Goal: Answer question/provide support

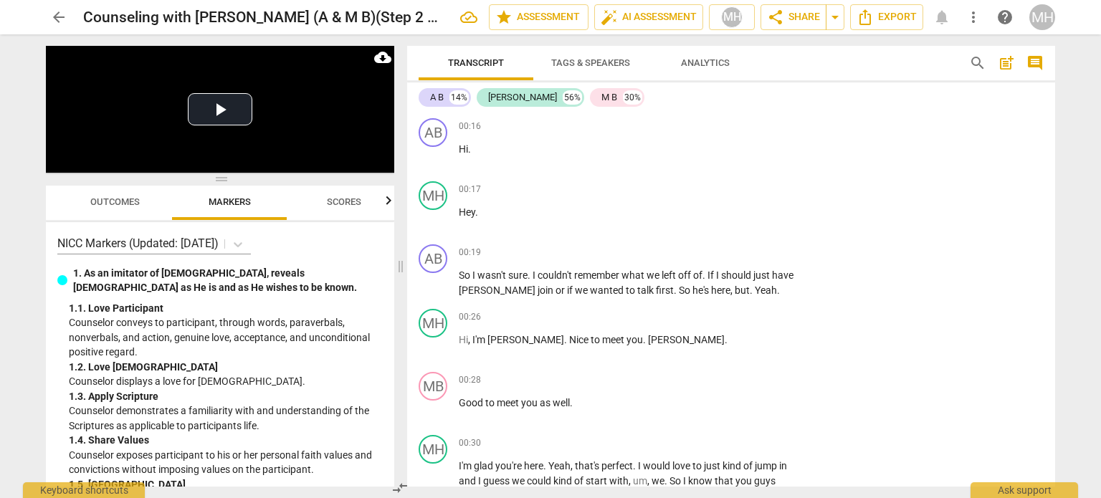
scroll to position [2391, 0]
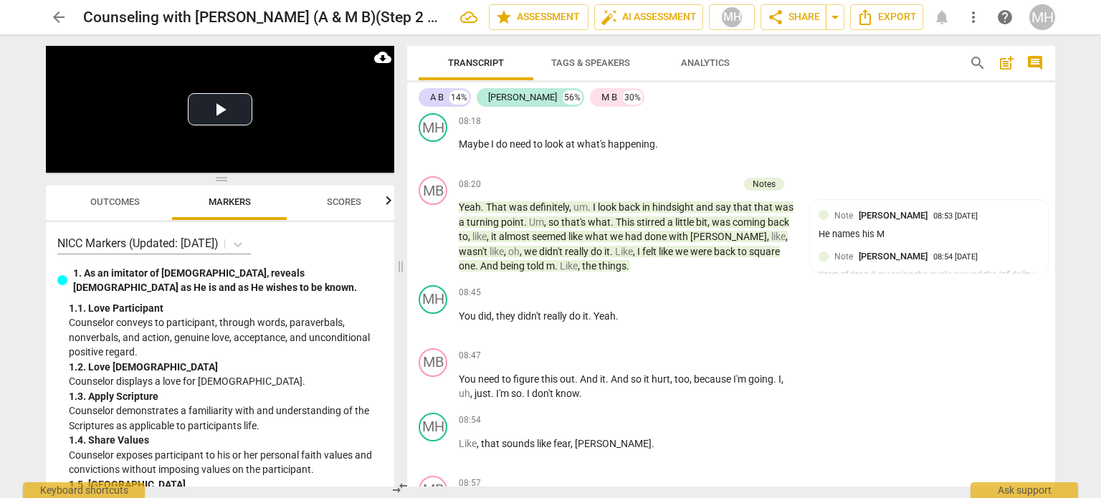
click at [54, 18] on span "arrow_back" at bounding box center [58, 17] width 17 height 17
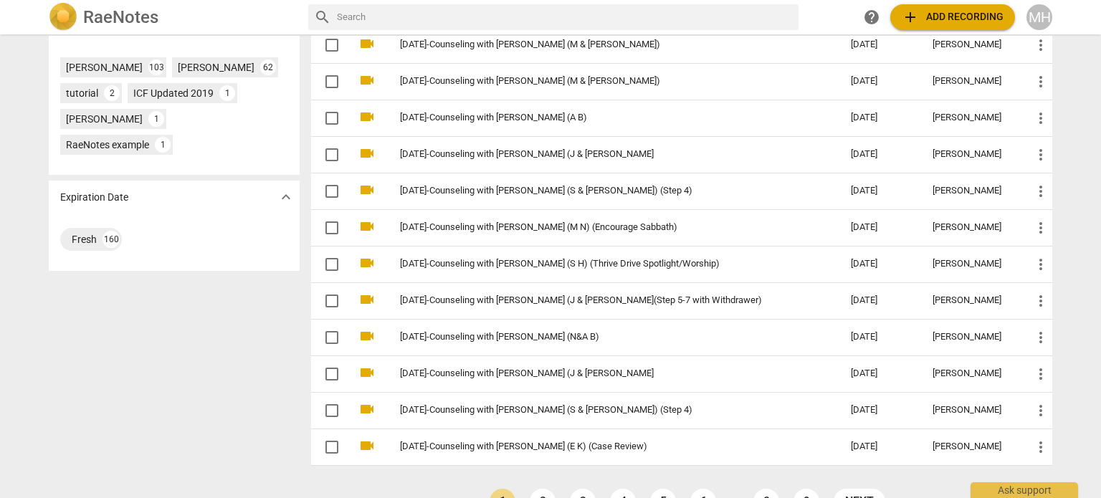
scroll to position [480, 0]
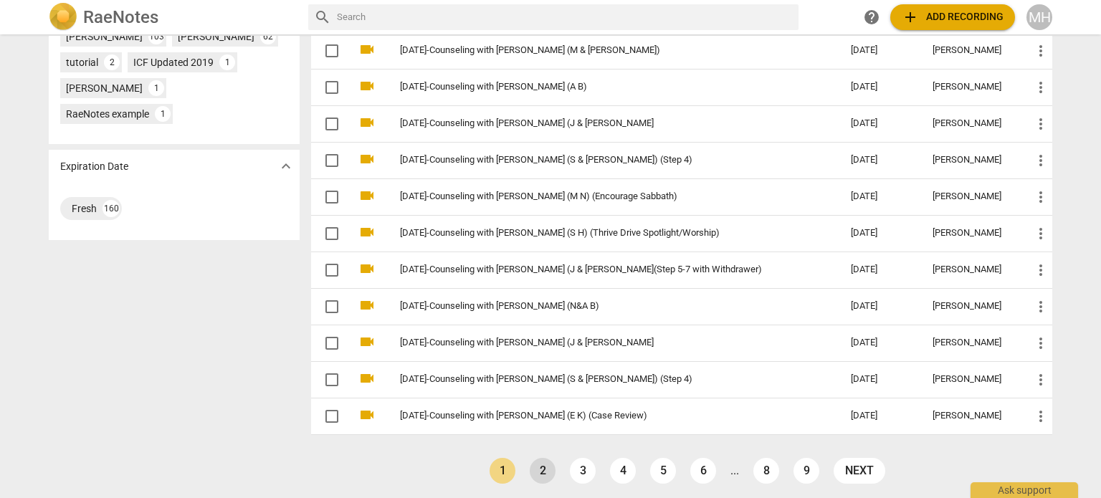
click at [544, 468] on link "2" at bounding box center [543, 471] width 26 height 26
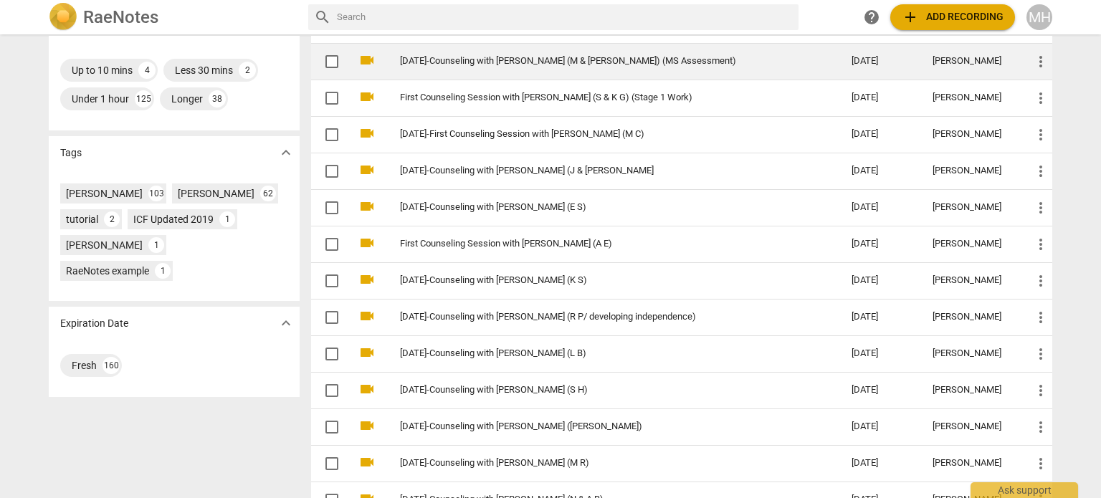
scroll to position [480, 0]
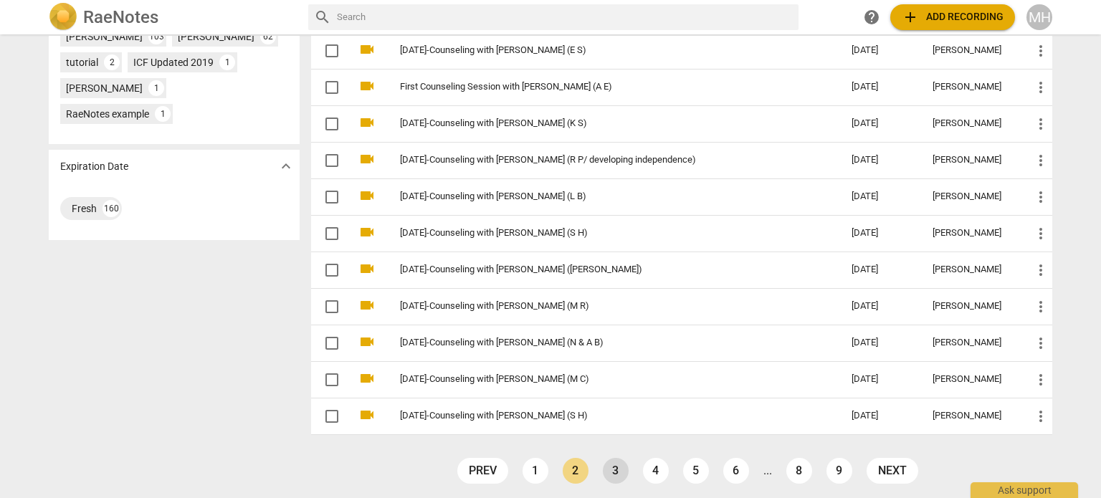
click at [606, 465] on link "3" at bounding box center [616, 471] width 26 height 26
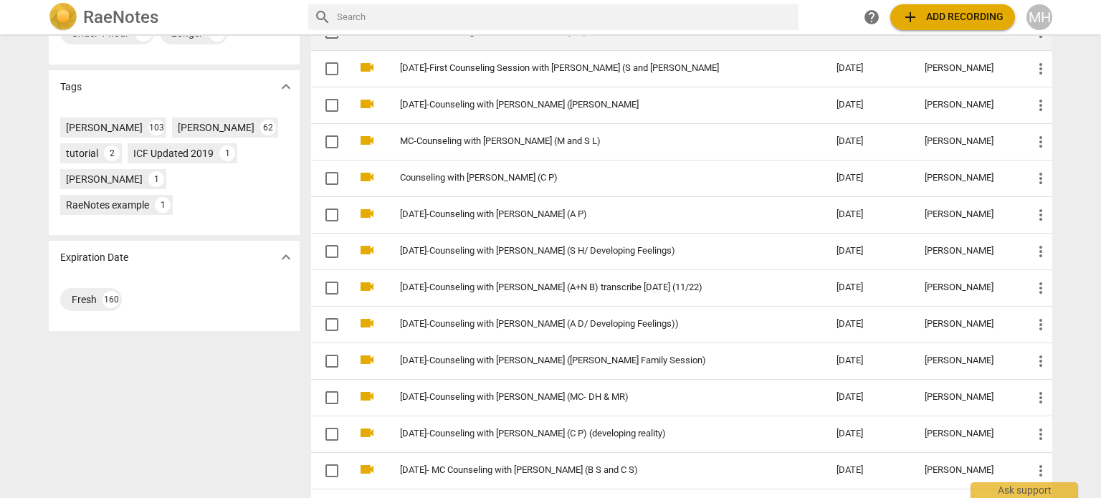
scroll to position [480, 0]
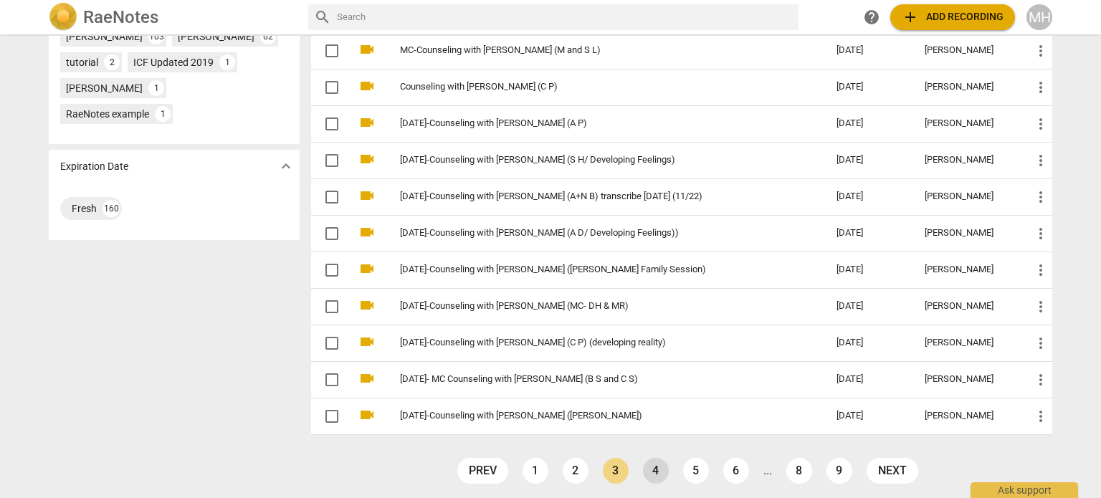
click at [654, 473] on link "4" at bounding box center [656, 471] width 26 height 26
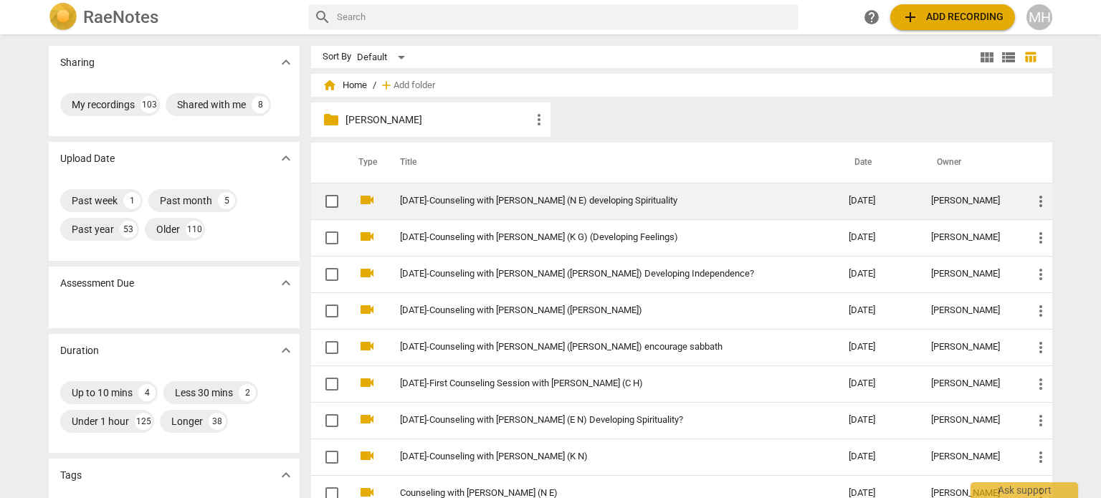
click at [662, 208] on td "[DATE]-Counseling with [PERSON_NAME] (N E) developing Spirituality" at bounding box center [610, 201] width 455 height 37
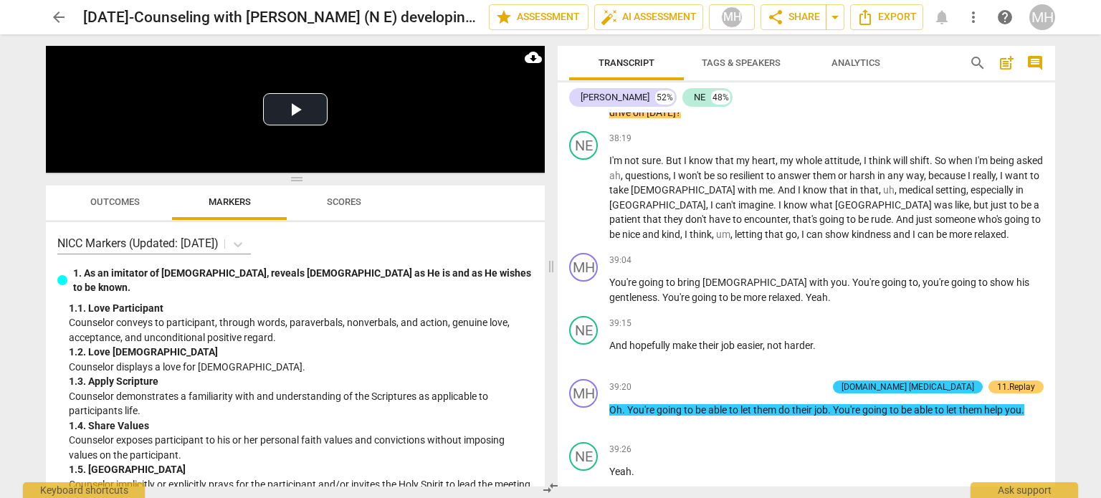
scroll to position [17016, 0]
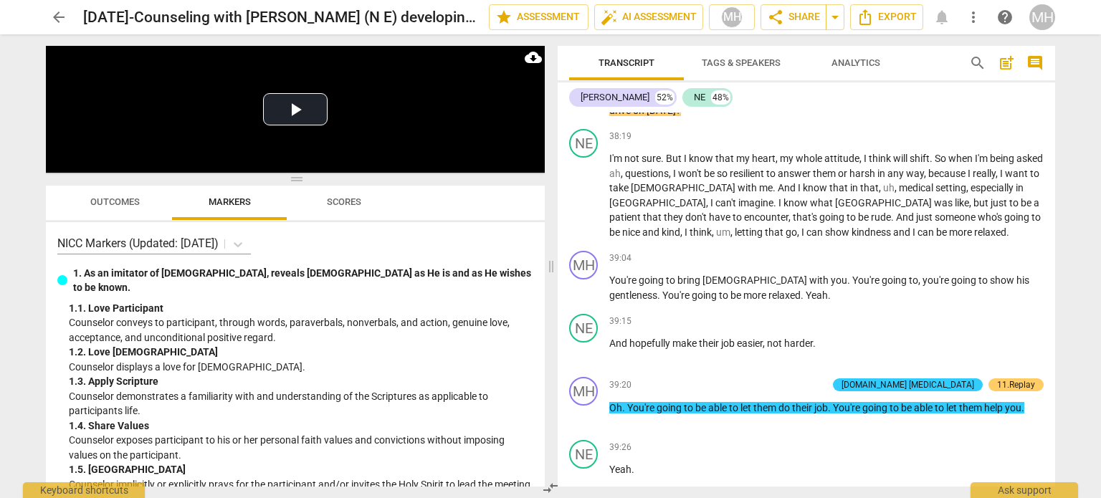
click at [922, 440] on div "39:26 + Add competency keyboard_arrow_right Yeah ." at bounding box center [826, 466] width 434 height 52
click at [53, 24] on span "arrow_back" at bounding box center [58, 17] width 17 height 17
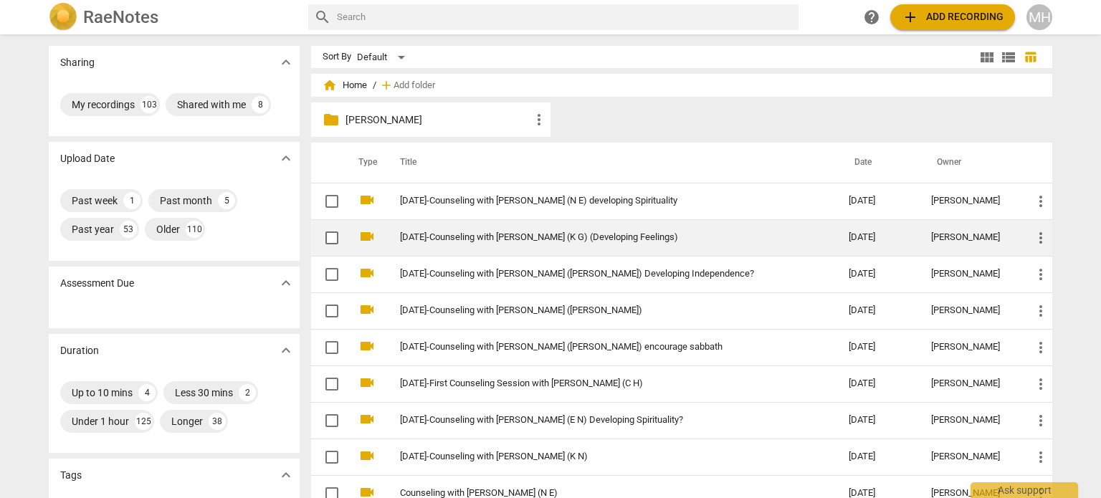
click at [642, 249] on td "[DATE]-Counseling with [PERSON_NAME] (K G) (Developing Feelings)" at bounding box center [610, 237] width 455 height 37
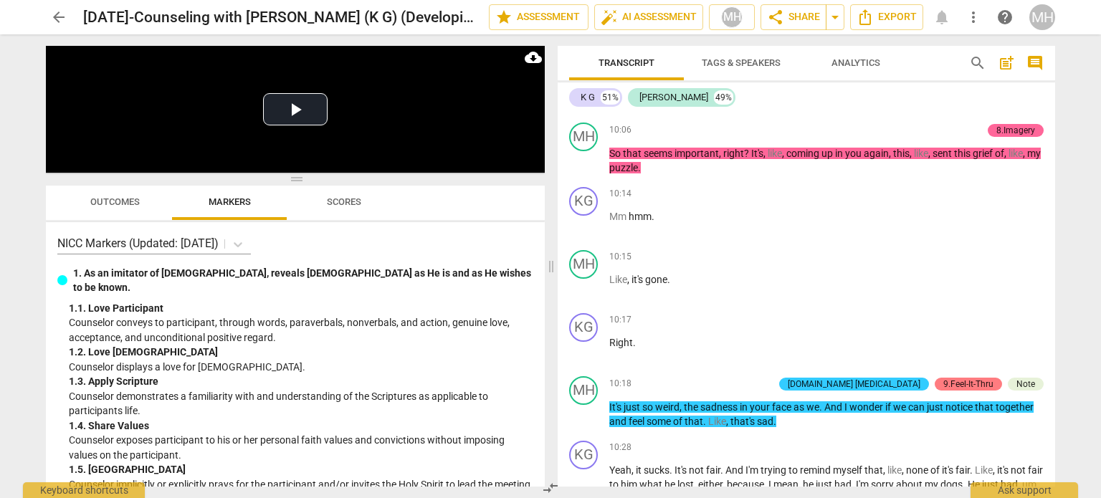
scroll to position [3812, 0]
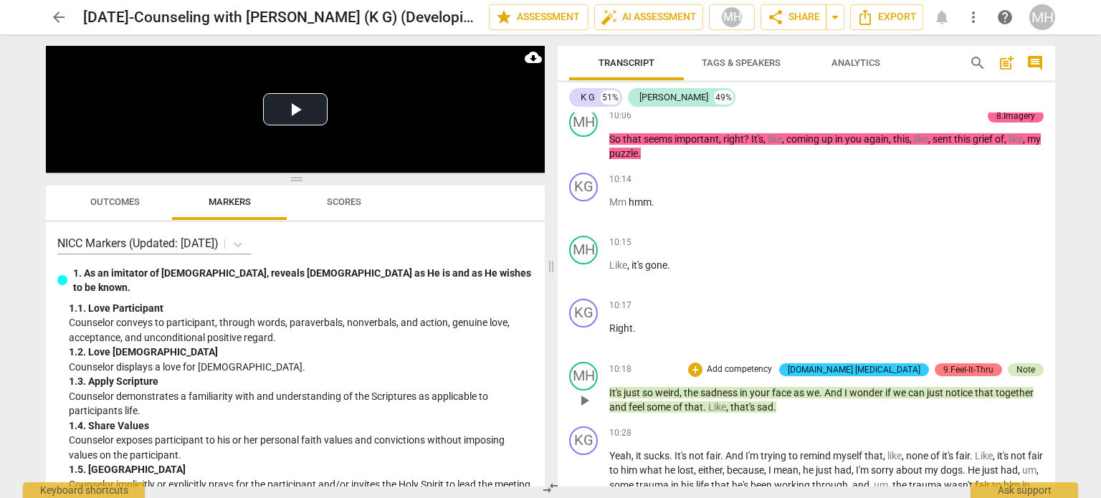
click at [1020, 365] on div "Note" at bounding box center [1026, 369] width 19 height 13
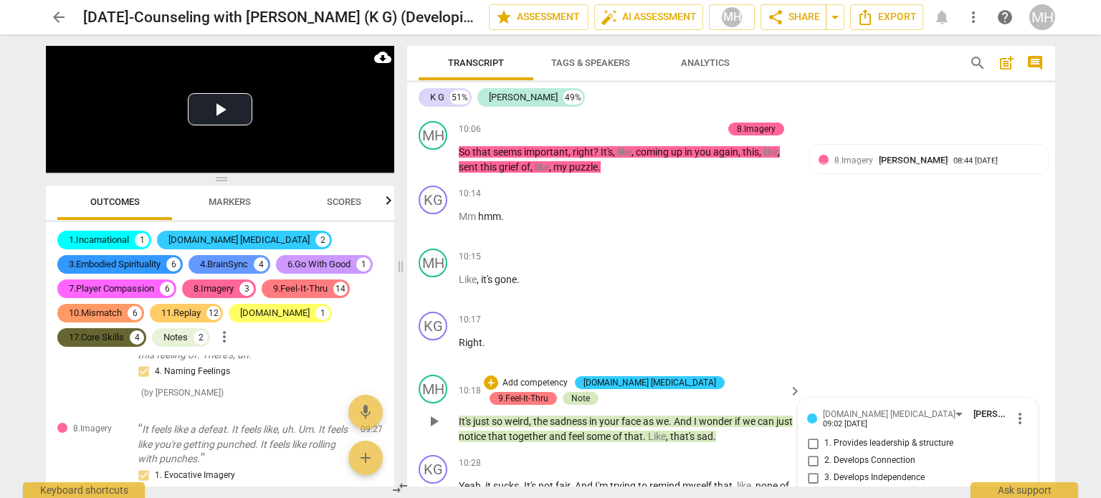
scroll to position [1672, 0]
click at [1020, 369] on div "MH play_arrow pause 10:18 + Add competency [DOMAIN_NAME] [MEDICAL_DATA] 9.Feel-…" at bounding box center [731, 409] width 648 height 80
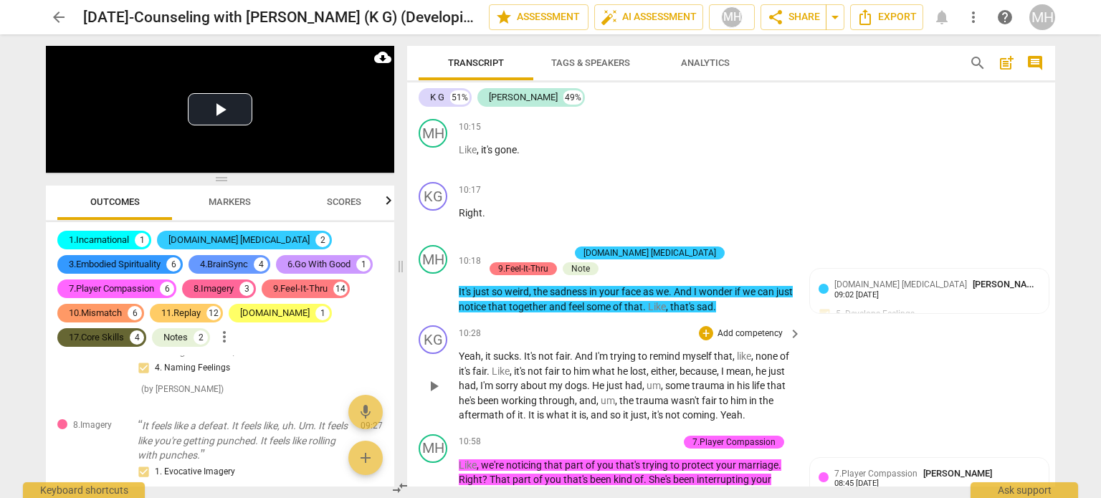
scroll to position [4295, 0]
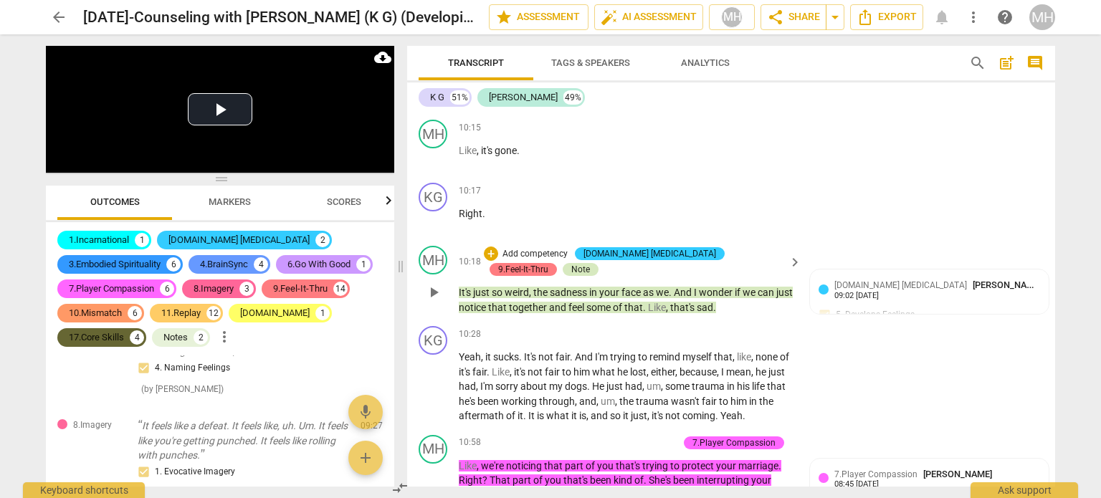
click at [571, 263] on div "Note" at bounding box center [580, 269] width 19 height 13
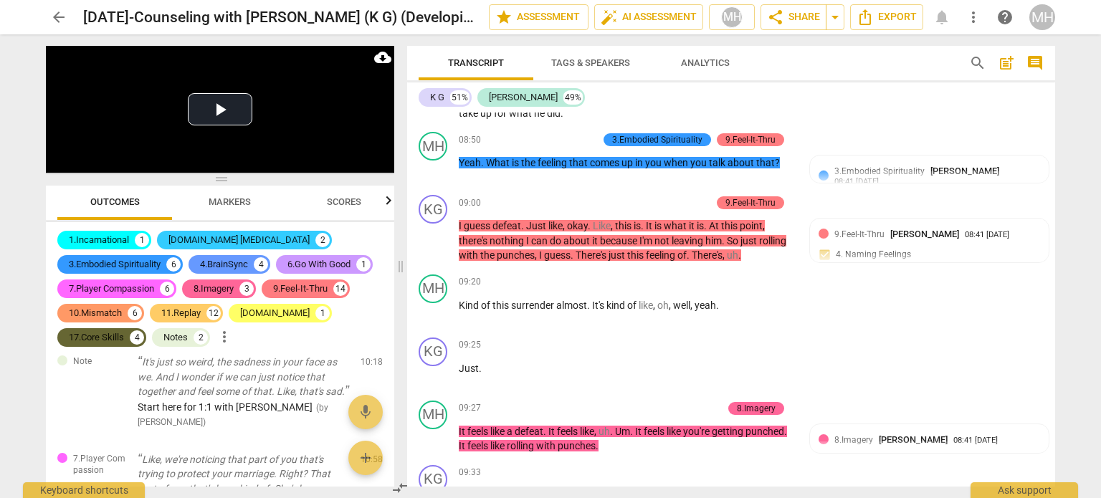
scroll to position [3682, 0]
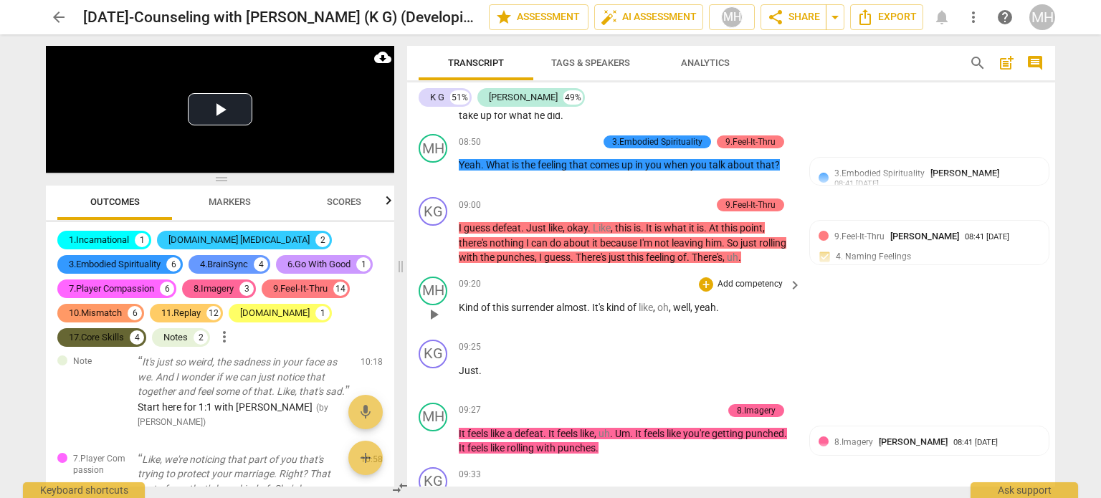
click at [806, 271] on div "MH play_arrow pause 09:20 + Add competency keyboard_arrow_right Kind of this su…" at bounding box center [731, 302] width 648 height 63
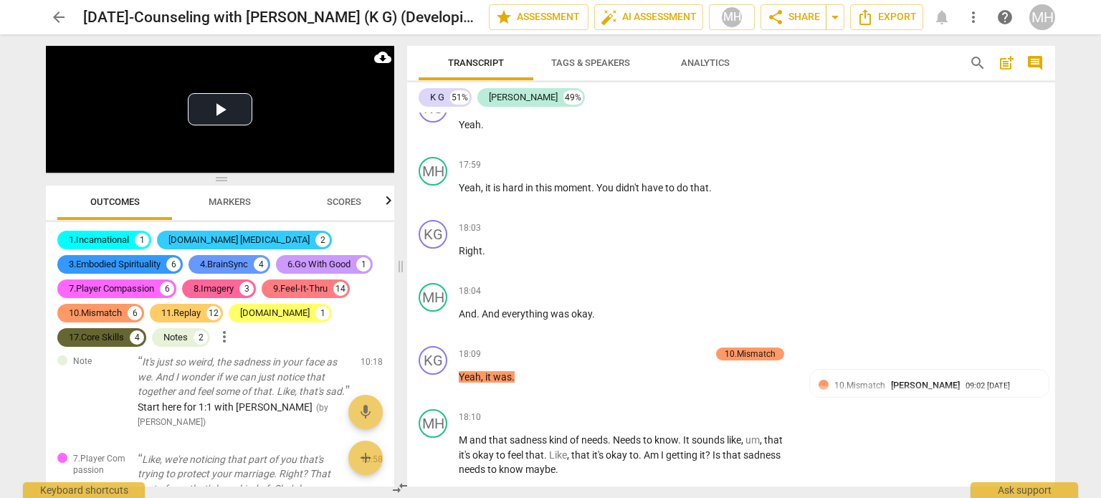
scroll to position [7969, 0]
click at [873, 312] on div "MH play_arrow pause 18:04 + Add competency keyboard_arrow_right And . And every…" at bounding box center [731, 308] width 648 height 63
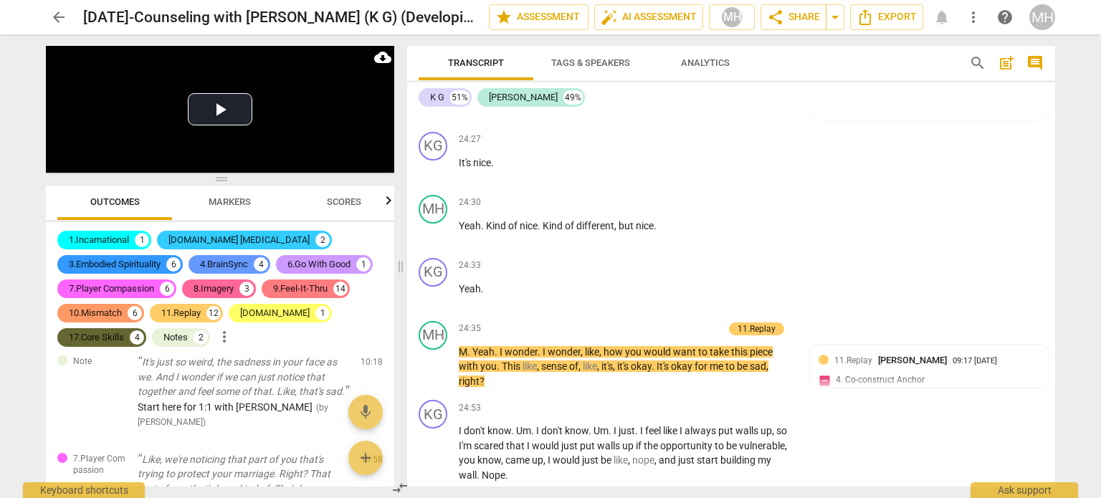
scroll to position [11203, 0]
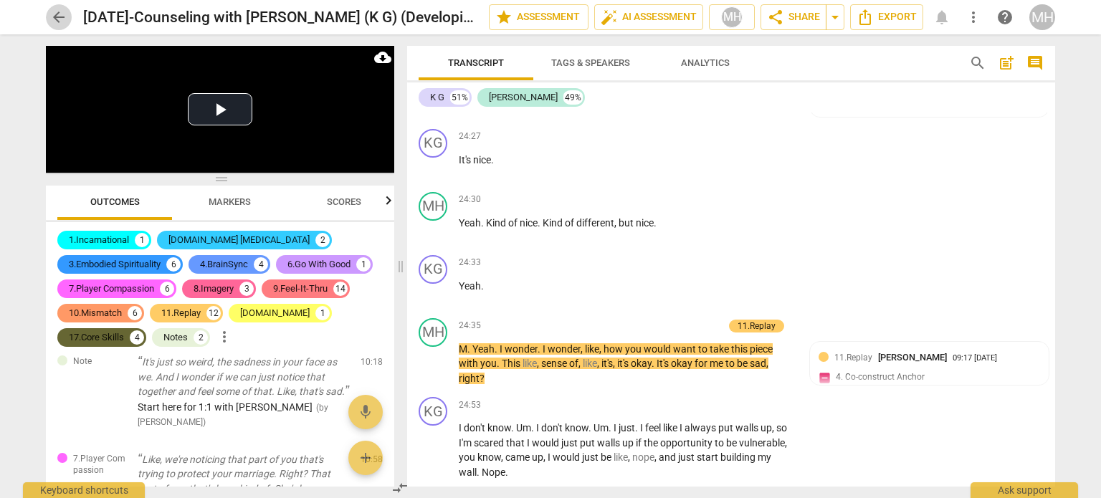
click at [54, 19] on span "arrow_back" at bounding box center [58, 17] width 17 height 17
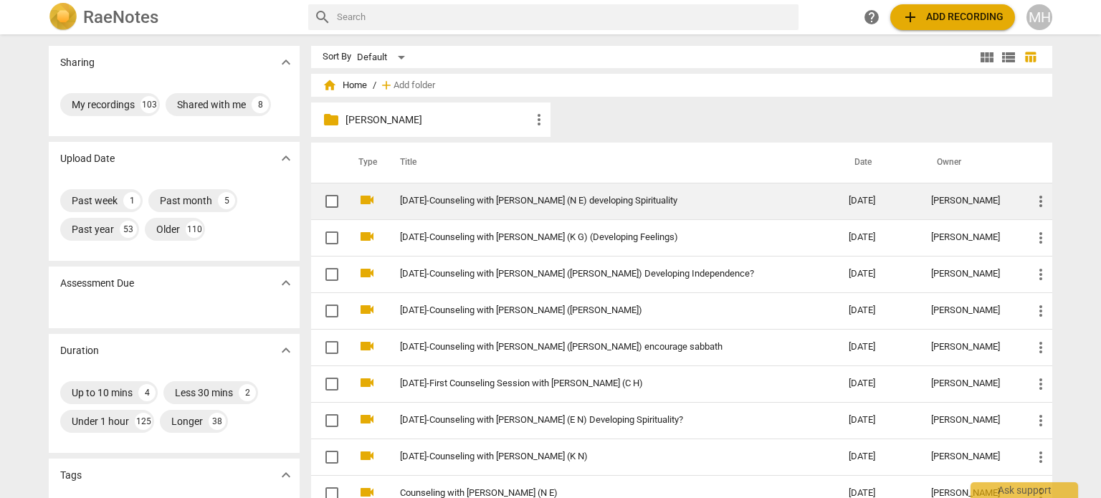
click at [632, 201] on link "[DATE]-Counseling with [PERSON_NAME] (N E) developing Spirituality" at bounding box center [598, 201] width 397 height 11
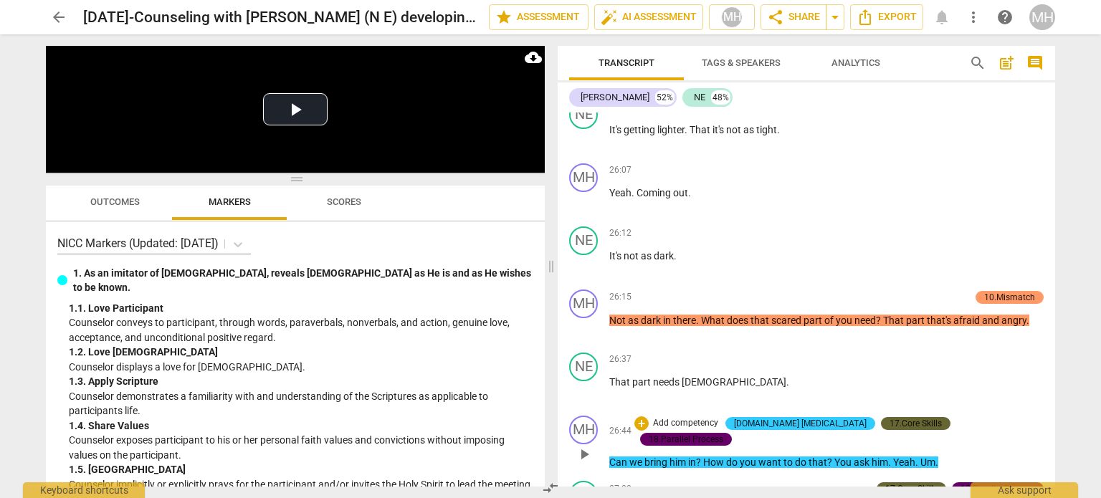
scroll to position [11362, 0]
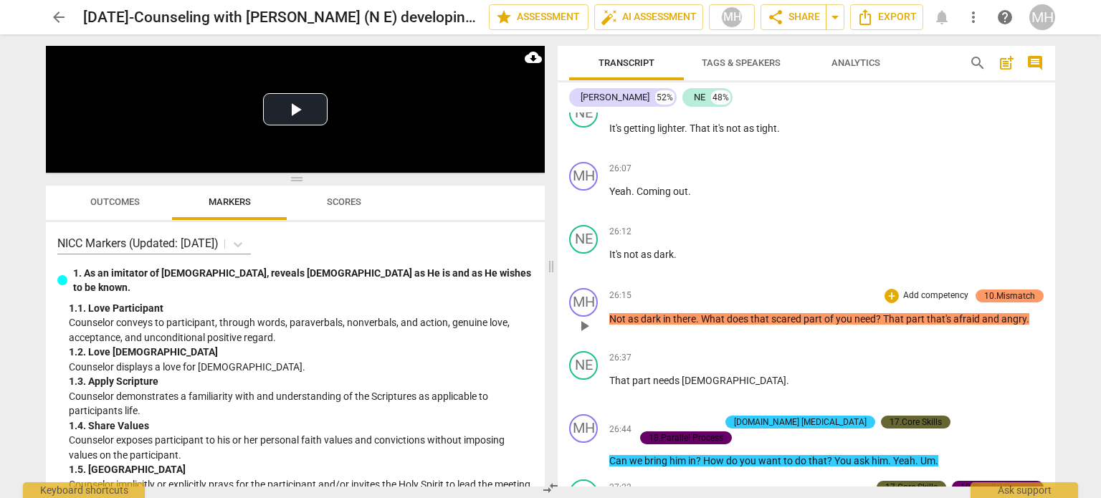
click at [926, 290] on p "Add competency" at bounding box center [936, 296] width 68 height 13
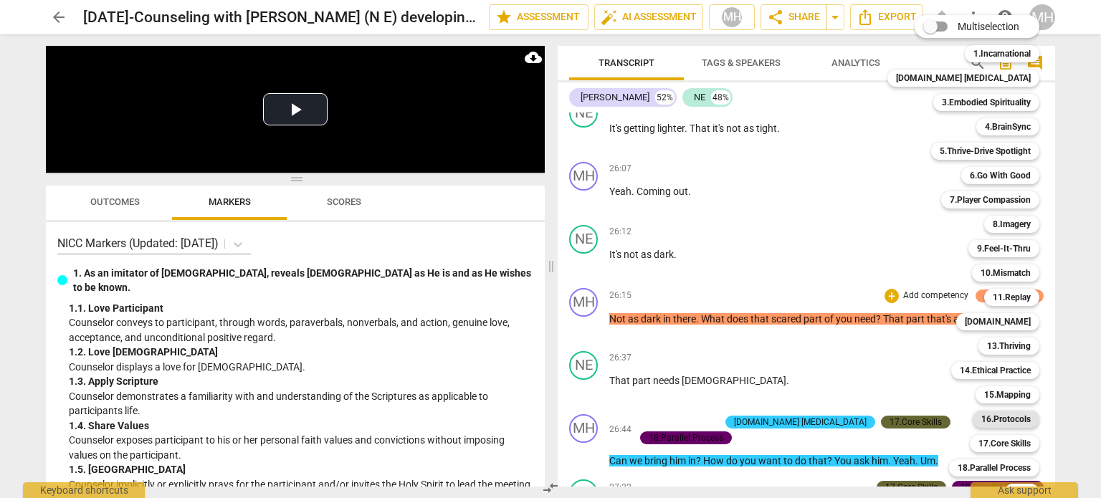
scroll to position [42, 0]
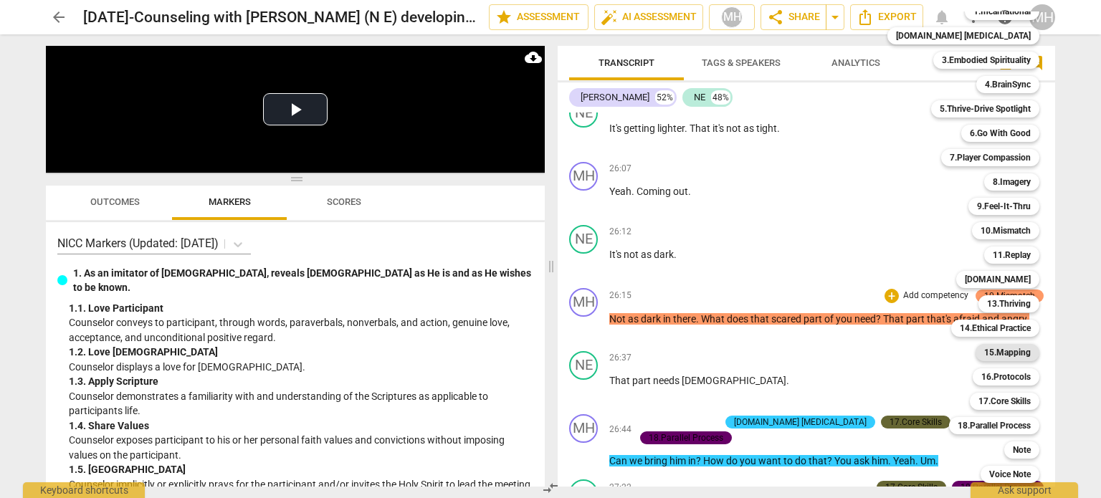
click at [987, 347] on b "15.Mapping" at bounding box center [1007, 352] width 47 height 17
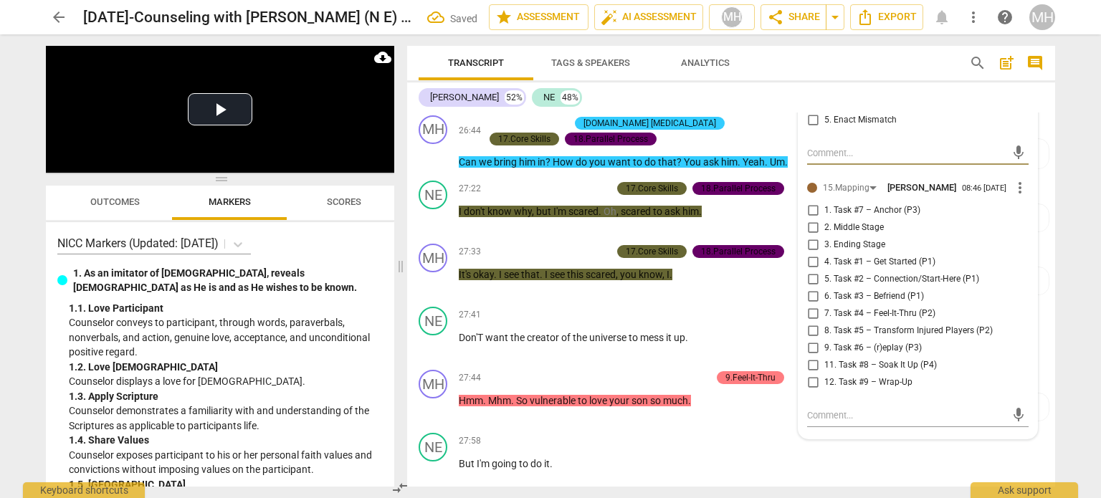
scroll to position [12170, 0]
click at [809, 323] on input "8. Task #5 – Transform Injured Players (P2)" at bounding box center [812, 331] width 23 height 17
checkbox input "true"
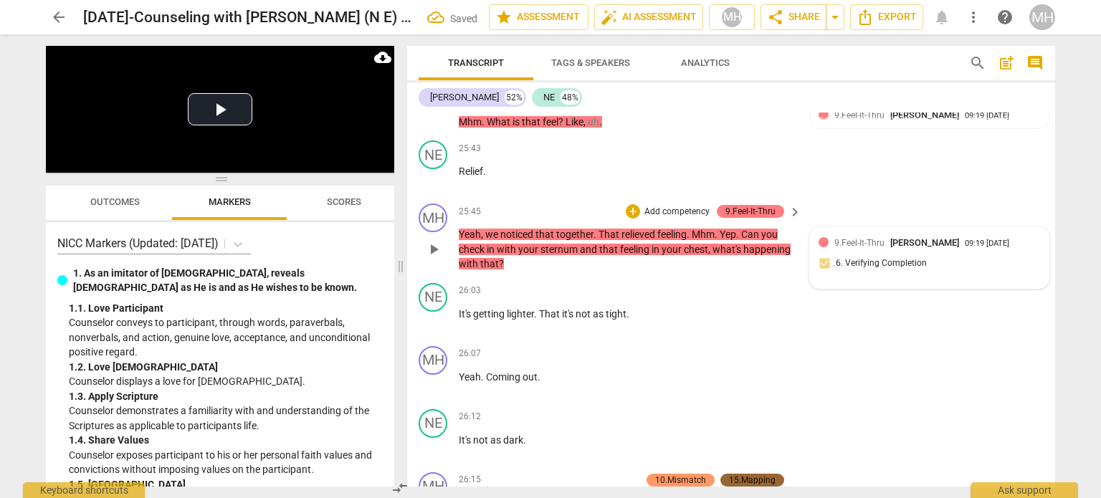
scroll to position [11694, 0]
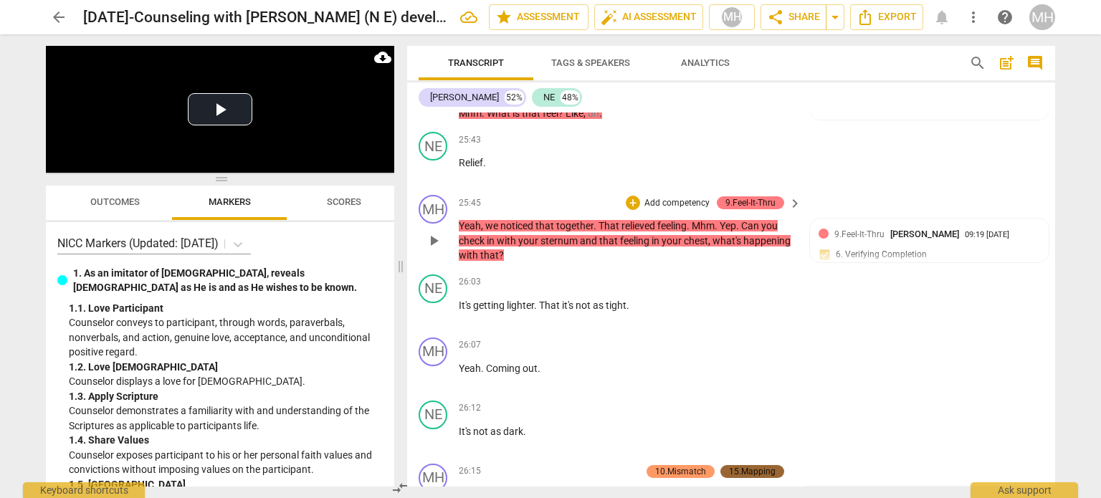
click at [685, 197] on p "Add competency" at bounding box center [677, 203] width 68 height 13
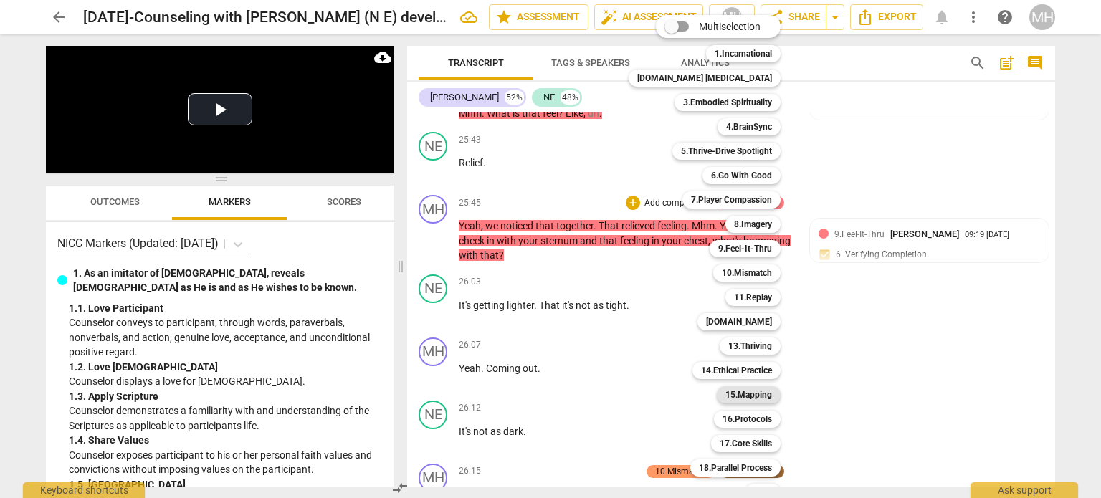
click at [734, 397] on b "15.Mapping" at bounding box center [749, 394] width 47 height 17
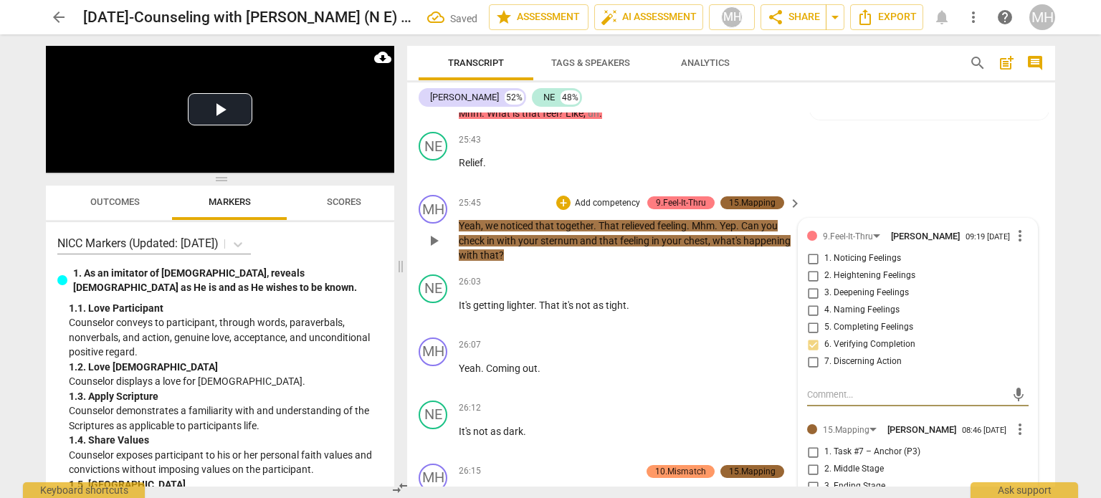
scroll to position [11752, 0]
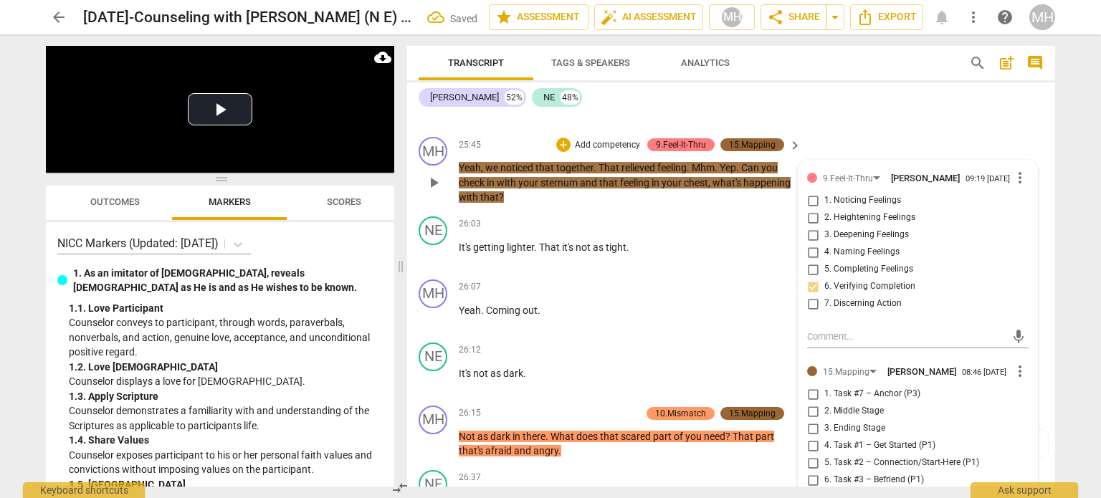
click at [810, 489] on input "7. Task #4 – Feel-It-Thru (P2)" at bounding box center [812, 497] width 23 height 17
checkbox input "true"
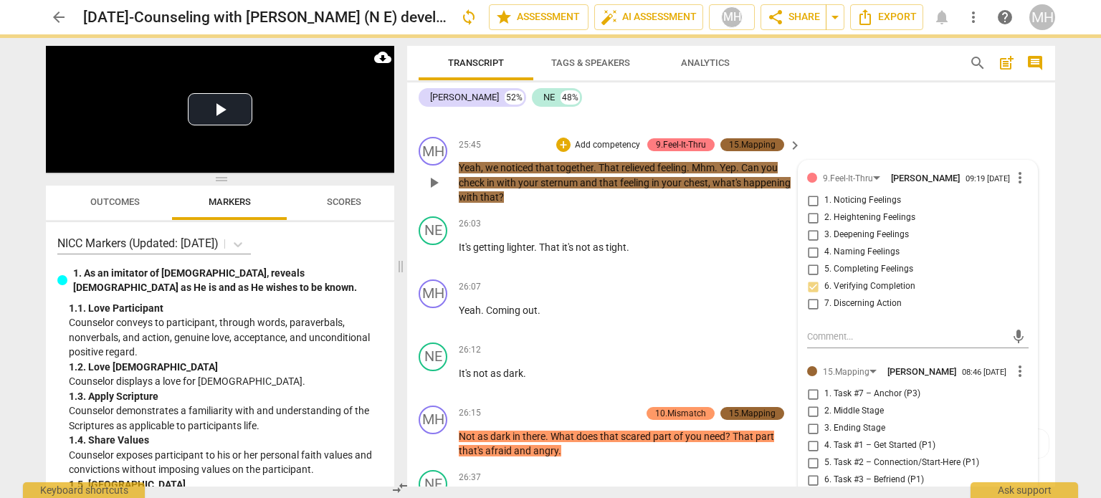
scroll to position [11898, 0]
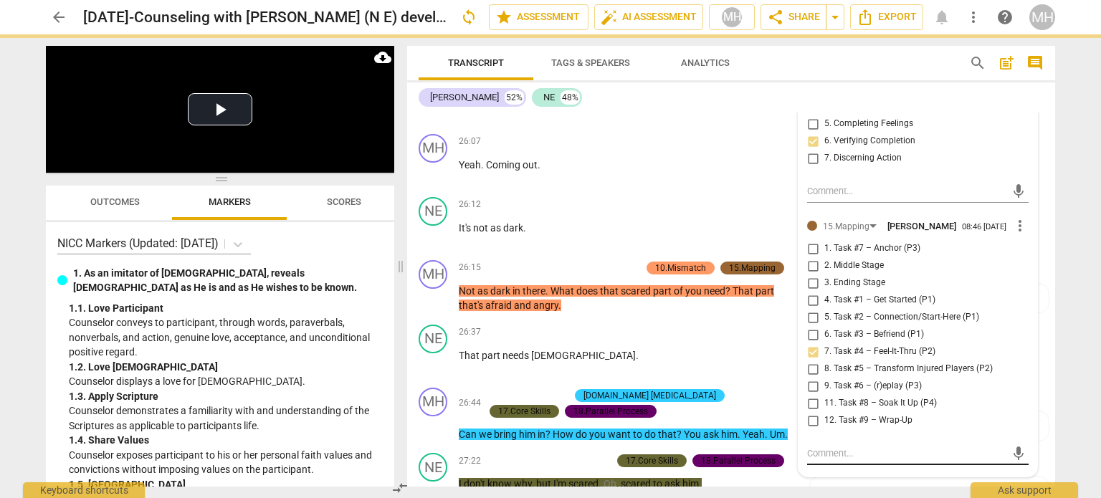
click at [865, 447] on textarea at bounding box center [906, 454] width 199 height 14
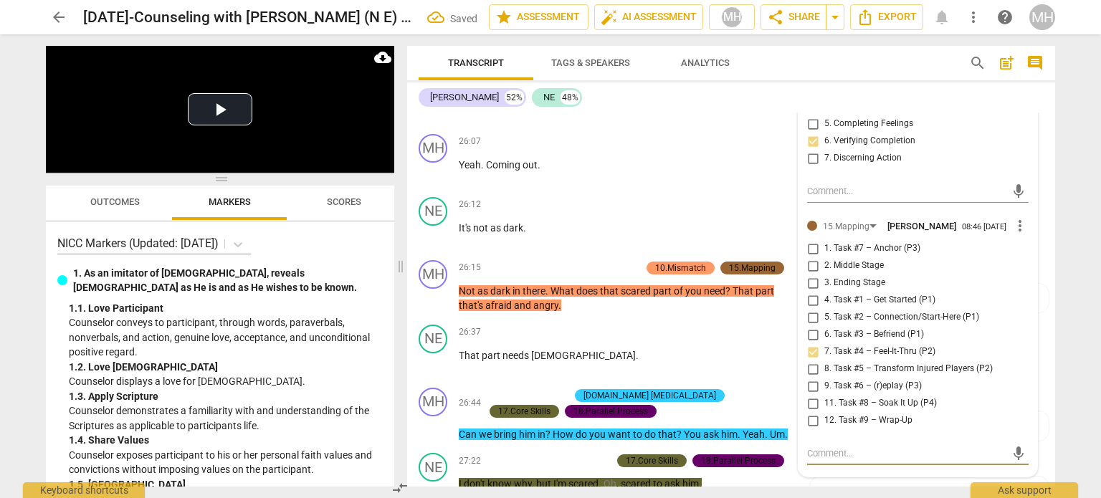
type textarea "e"
type textarea "en"
type textarea "end"
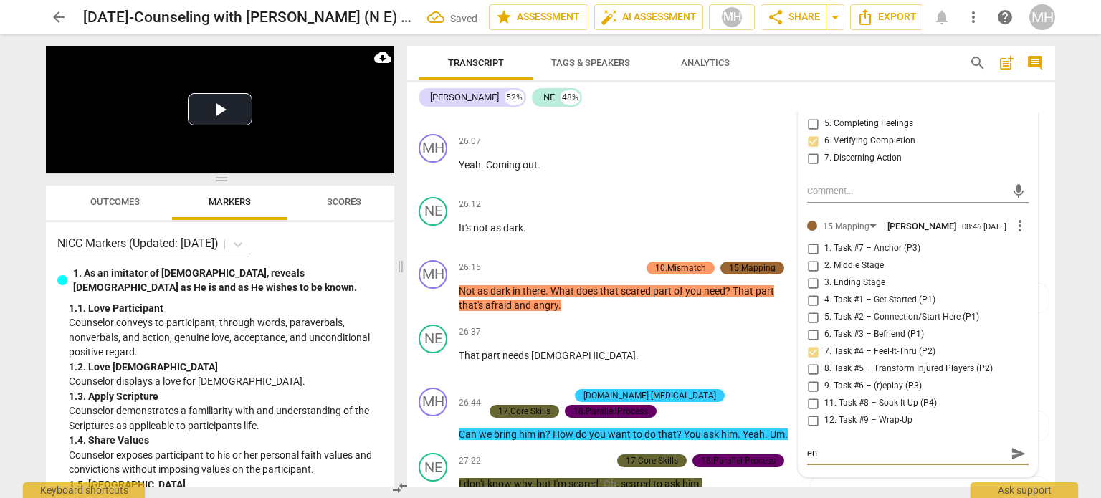
type textarea "end"
type textarea "end o"
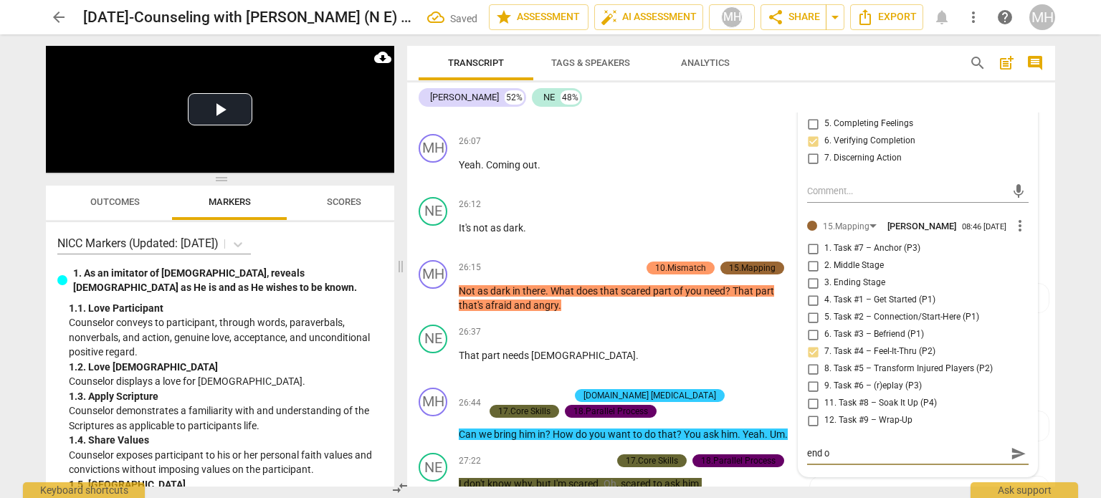
type textarea "end of"
type textarea "end of t"
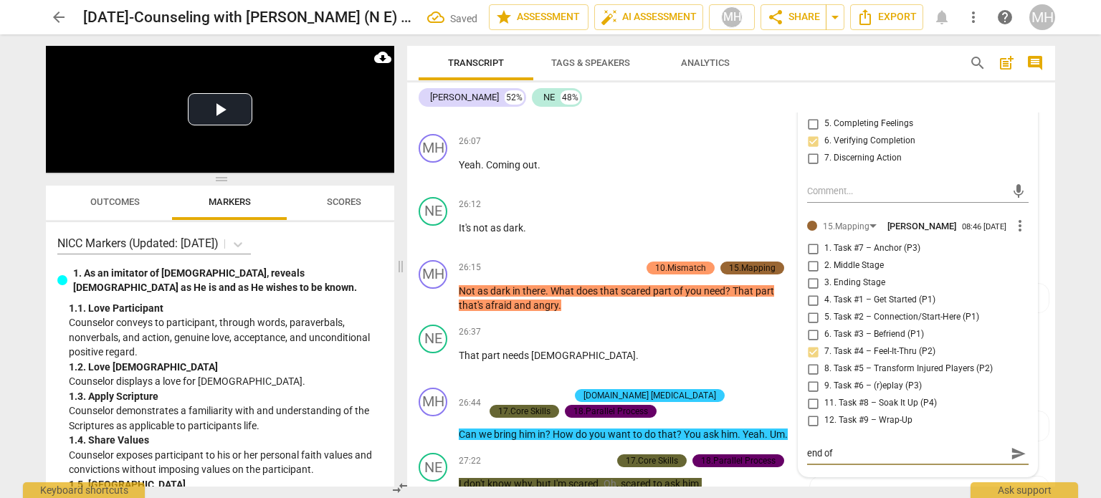
type textarea "end of t"
type textarea "end of ta"
type textarea "end of tas"
type textarea "end of task"
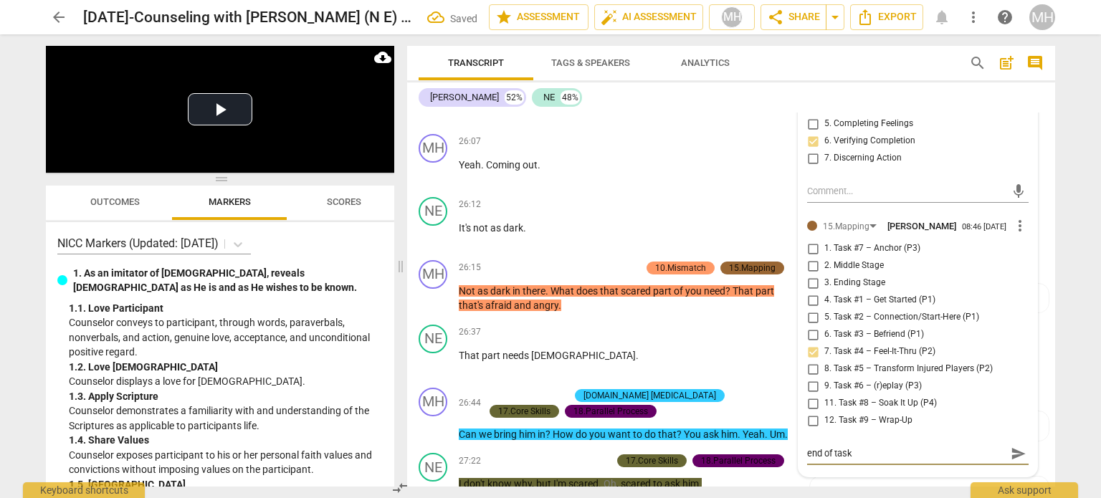
type textarea "end of task 4"
click at [1012, 446] on span "send" at bounding box center [1019, 454] width 16 height 16
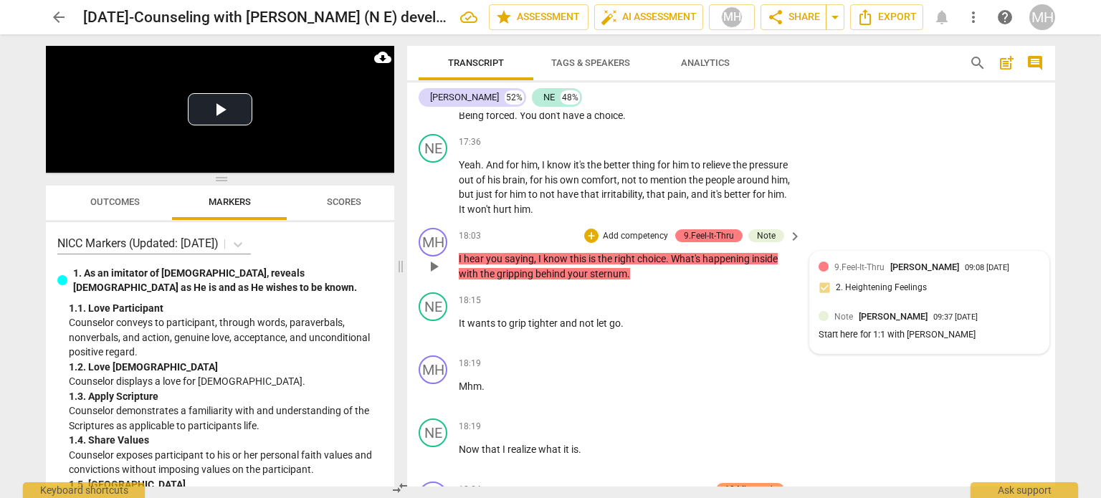
scroll to position [8055, 0]
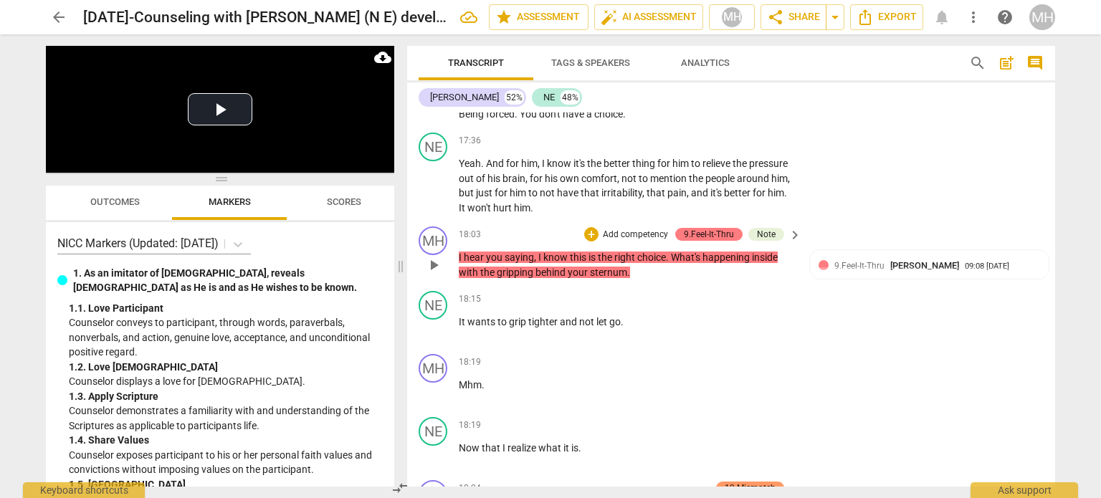
click at [647, 229] on p "Add competency" at bounding box center [635, 235] width 68 height 13
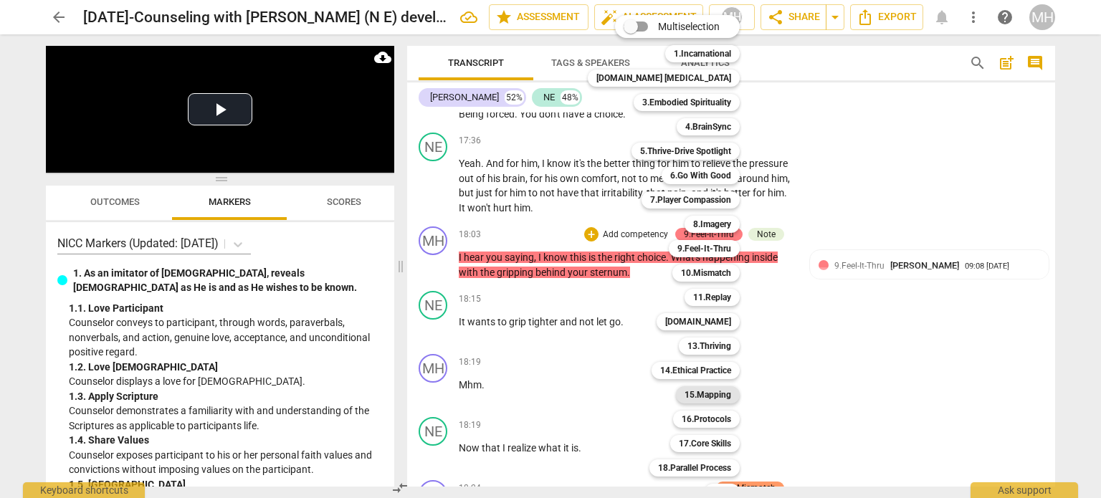
scroll to position [42, 0]
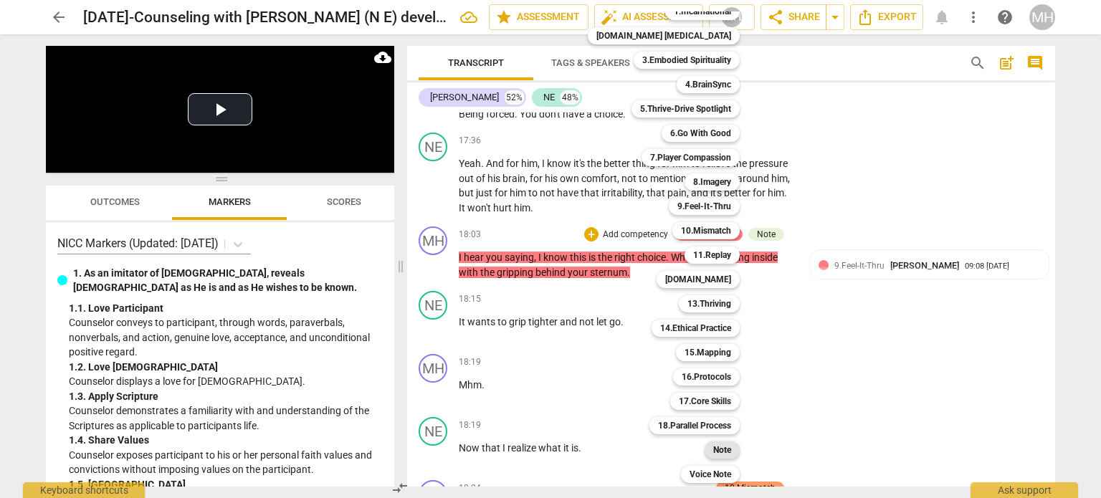
click at [713, 445] on b "Note" at bounding box center [722, 450] width 18 height 17
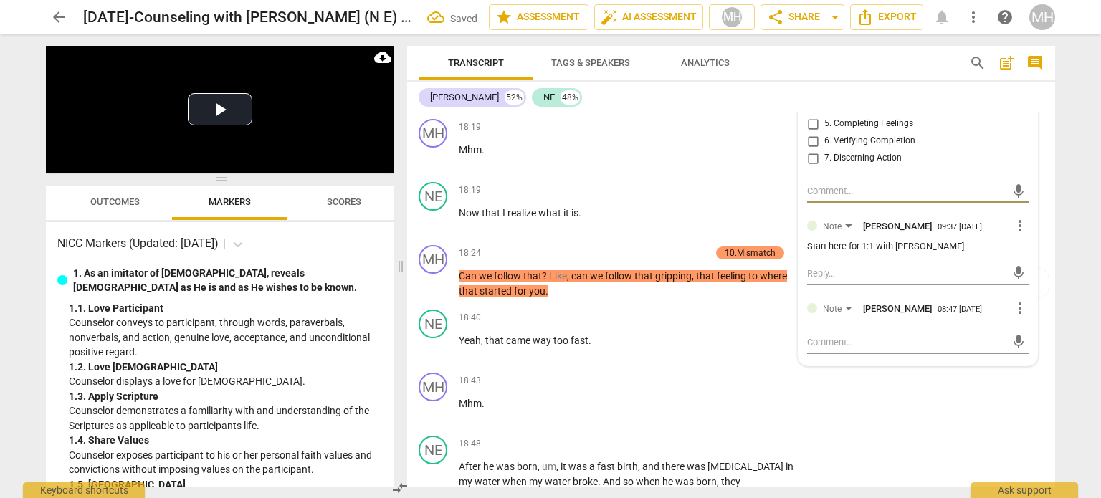
scroll to position [8299, 0]
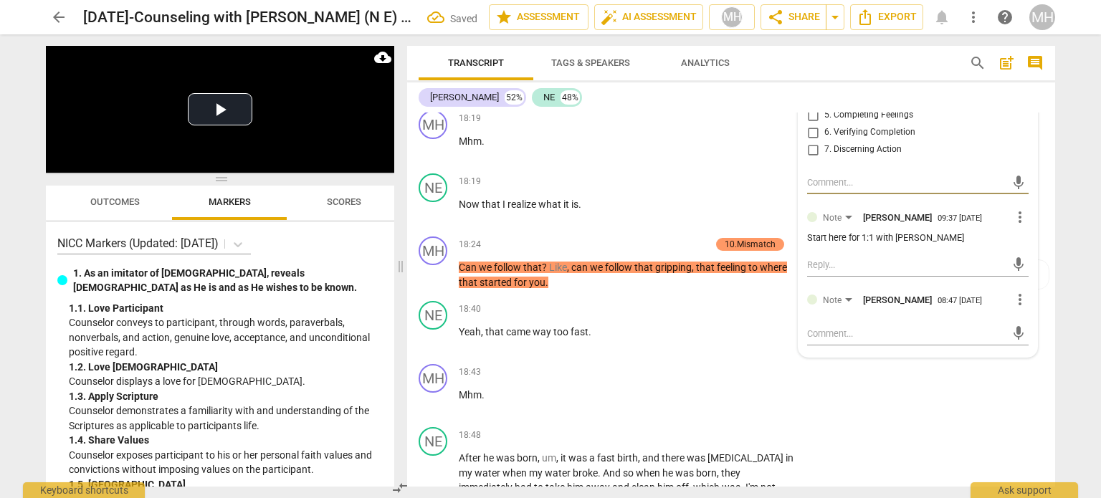
click at [1018, 292] on span "more_vert" at bounding box center [1020, 299] width 17 height 17
click at [1025, 313] on li "Delete" at bounding box center [1031, 317] width 49 height 27
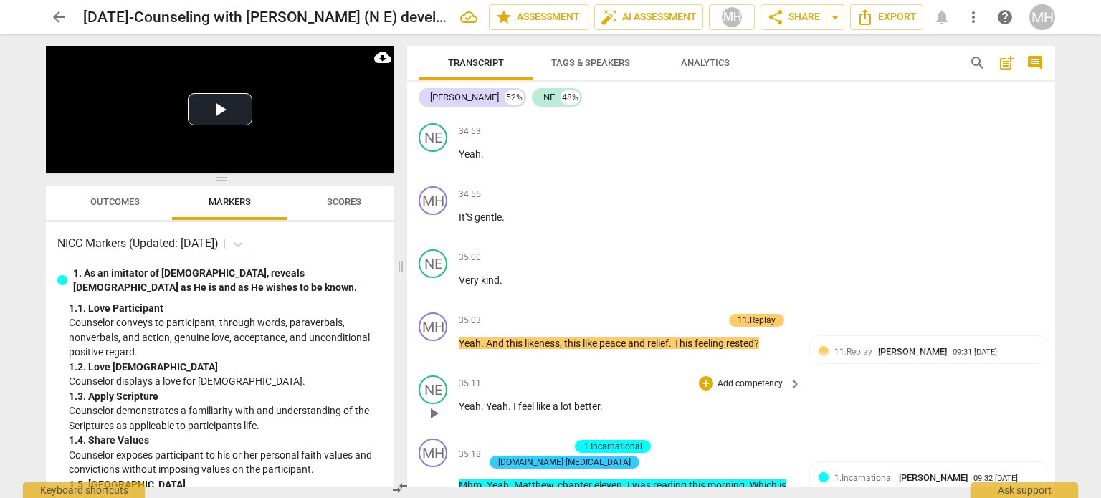
scroll to position [15700, 0]
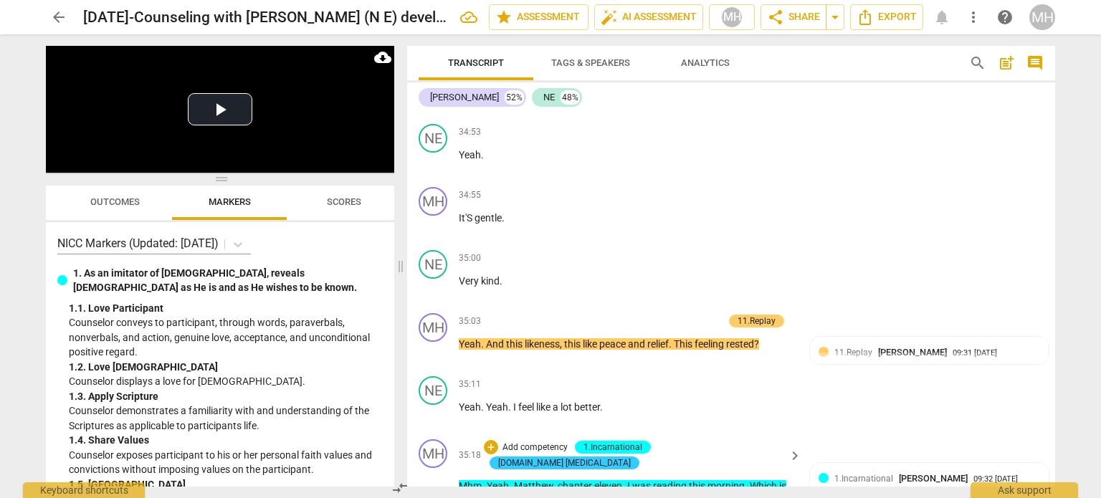
click at [569, 442] on p "Add competency" at bounding box center [535, 448] width 68 height 13
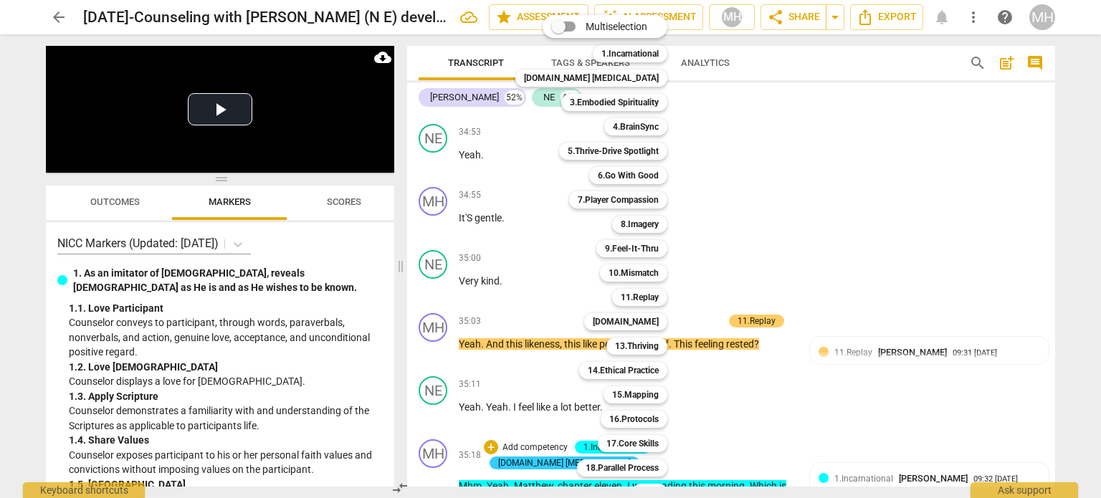
scroll to position [42, 0]
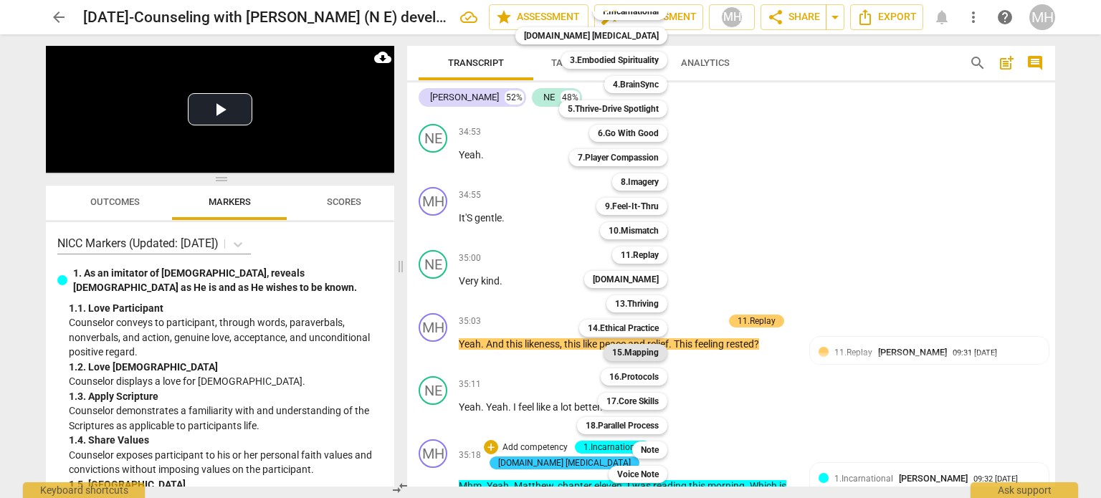
click at [612, 355] on b "15.Mapping" at bounding box center [635, 352] width 47 height 17
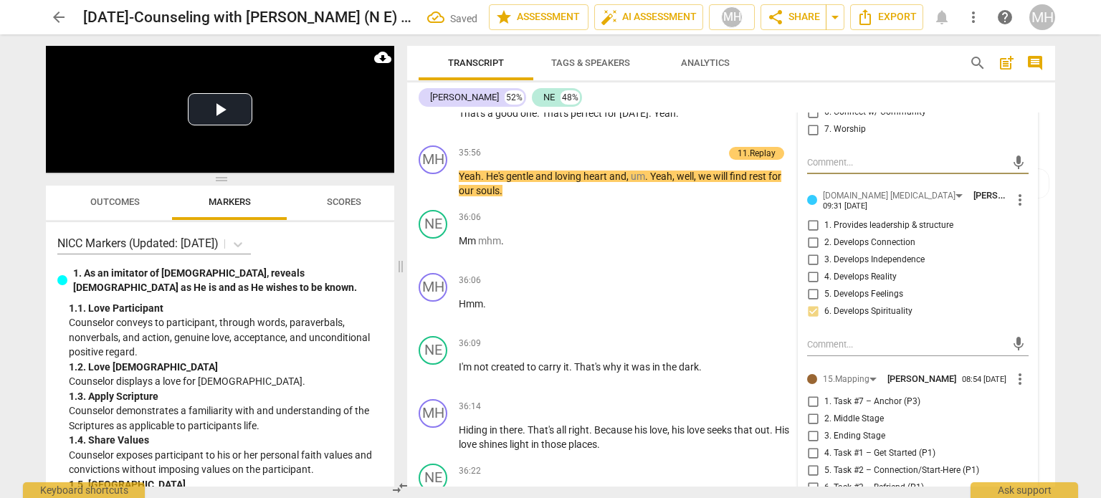
scroll to position [16183, 0]
checkbox input "true"
click at [729, 463] on div "36:22 + Add competency keyboard_arrow_right Yeah . Yeah ." at bounding box center [631, 489] width 344 height 52
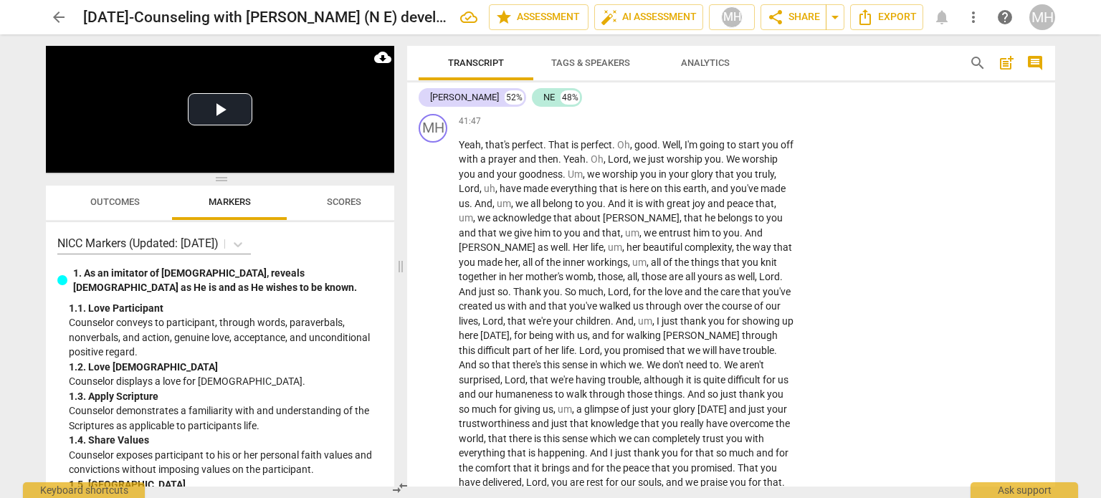
scroll to position [19349, 0]
